Goal: Task Accomplishment & Management: Complete application form

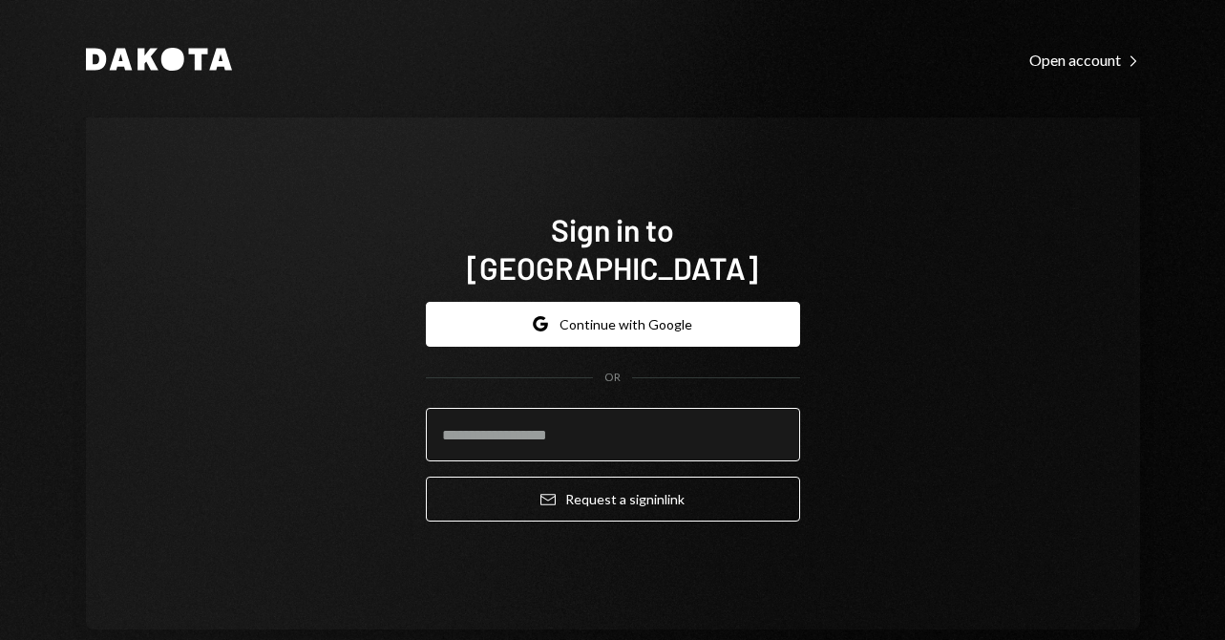
click at [531, 418] on input "email" at bounding box center [613, 434] width 374 height 53
type input "**********"
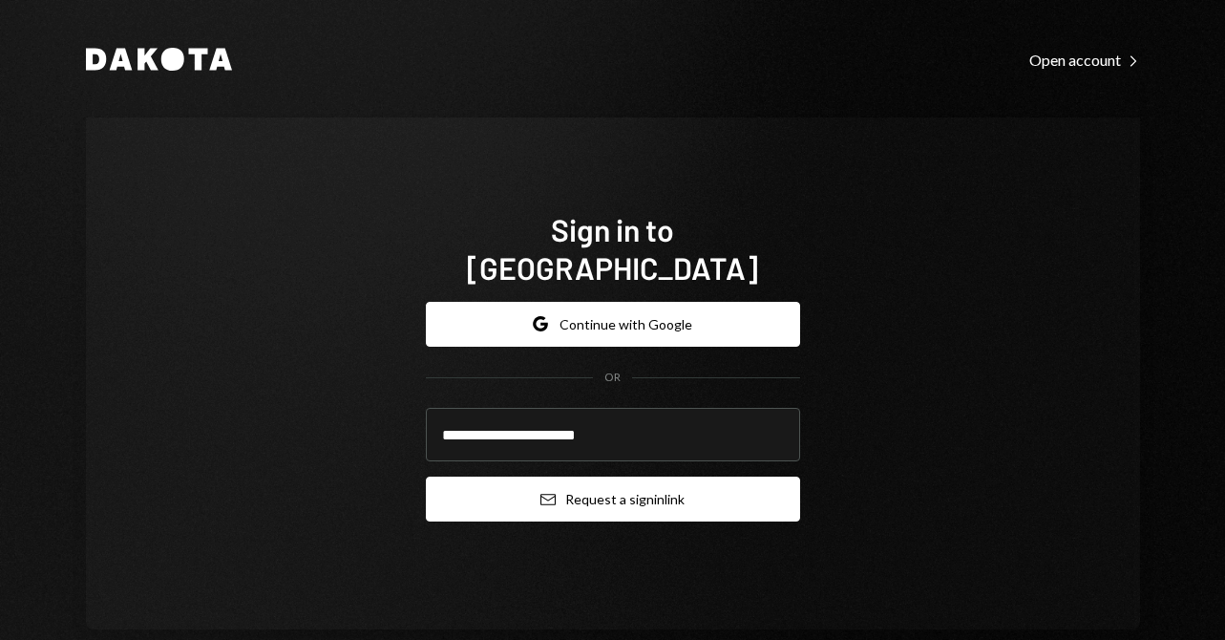
click at [594, 477] on button "Email Request a sign in link" at bounding box center [613, 499] width 374 height 45
